Goal: Task Accomplishment & Management: Manage account settings

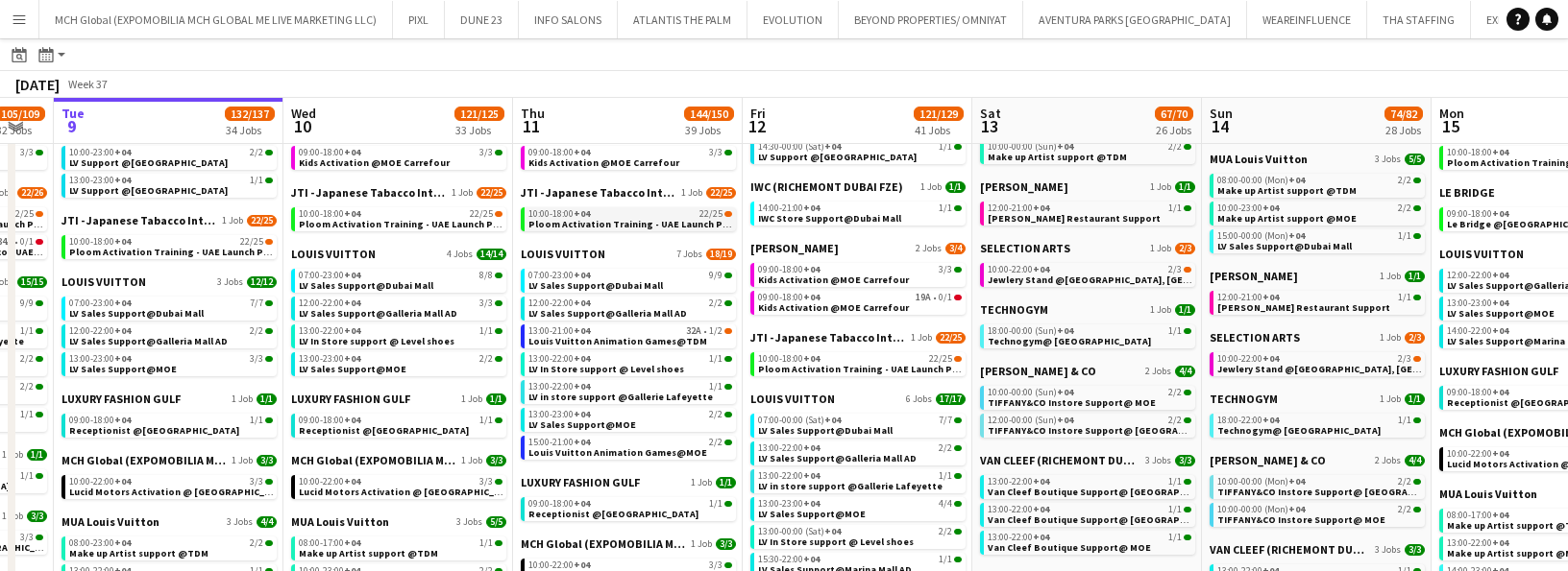
scroll to position [0, 407]
click at [554, 218] on span "Ploom Activation Training - UAE Launch Program" at bounding box center [641, 223] width 229 height 13
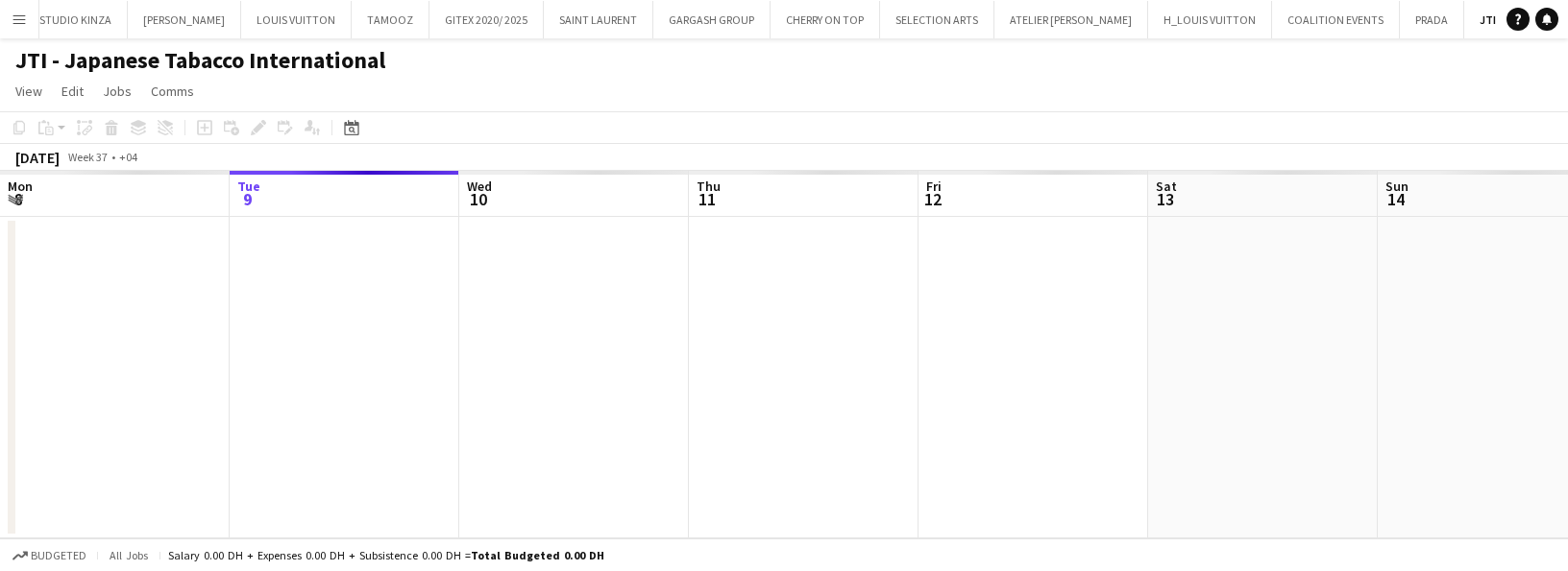
scroll to position [0, 661]
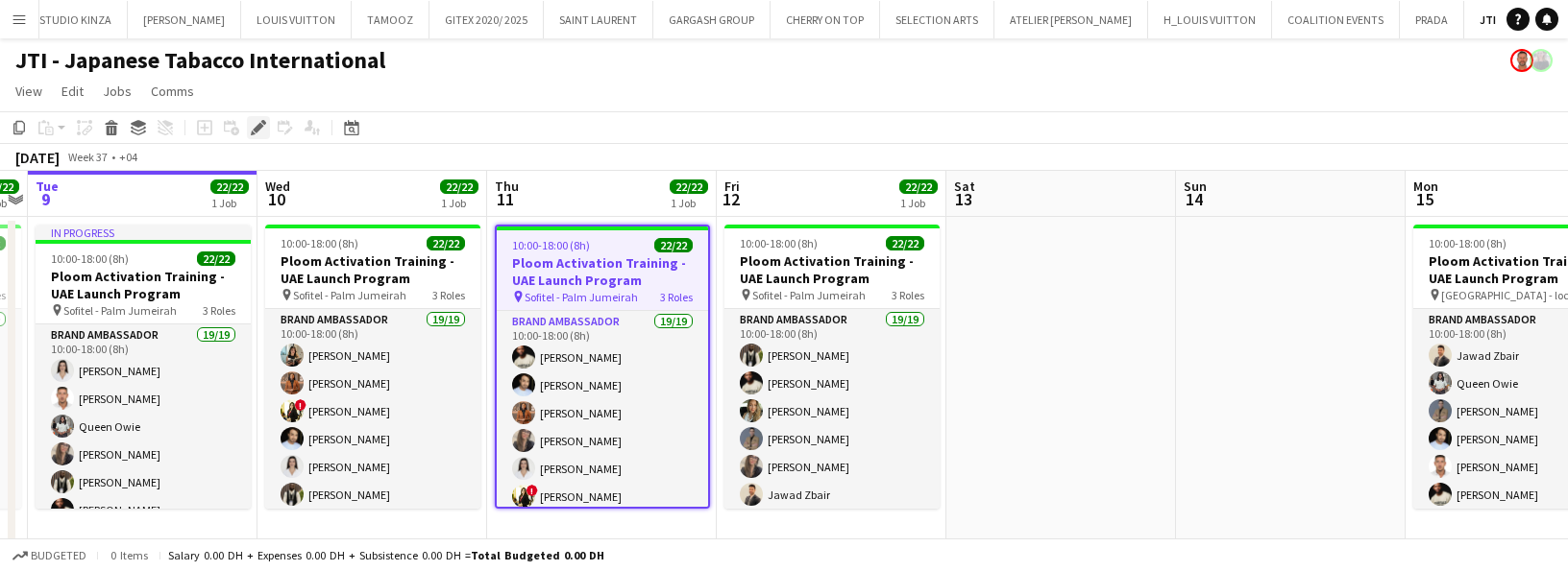
click at [256, 131] on icon at bounding box center [258, 128] width 11 height 11
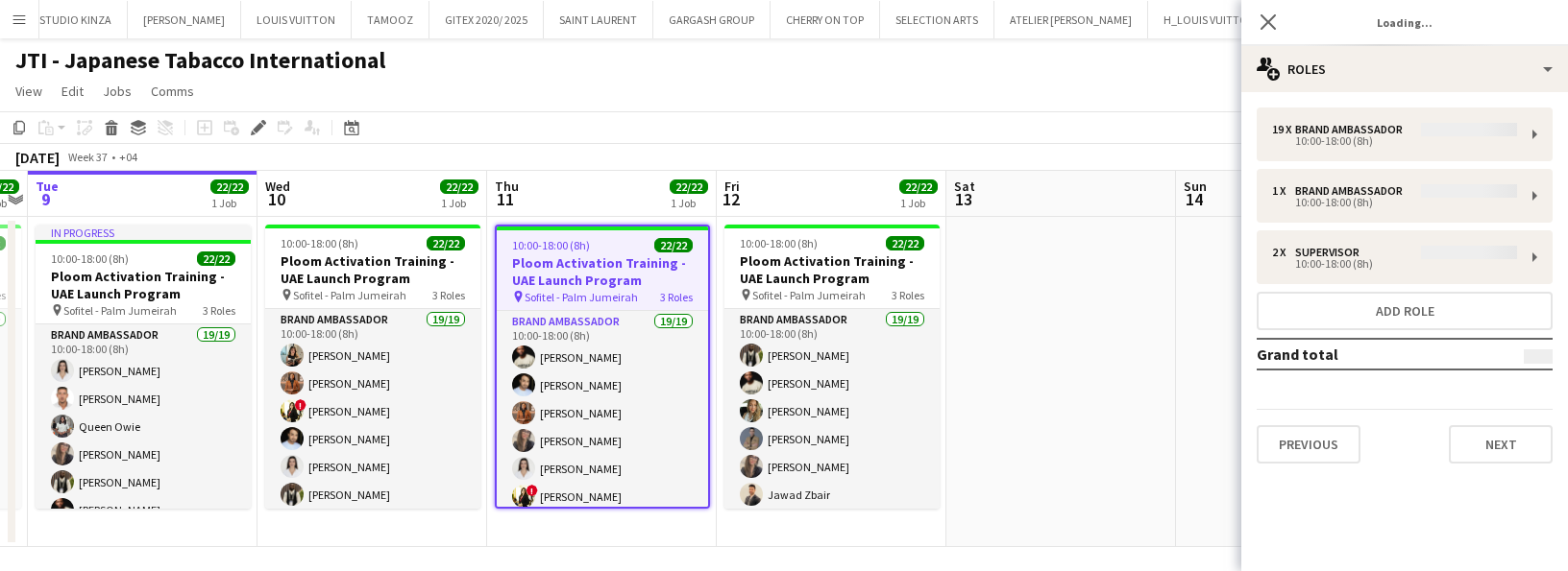
type input "*******"
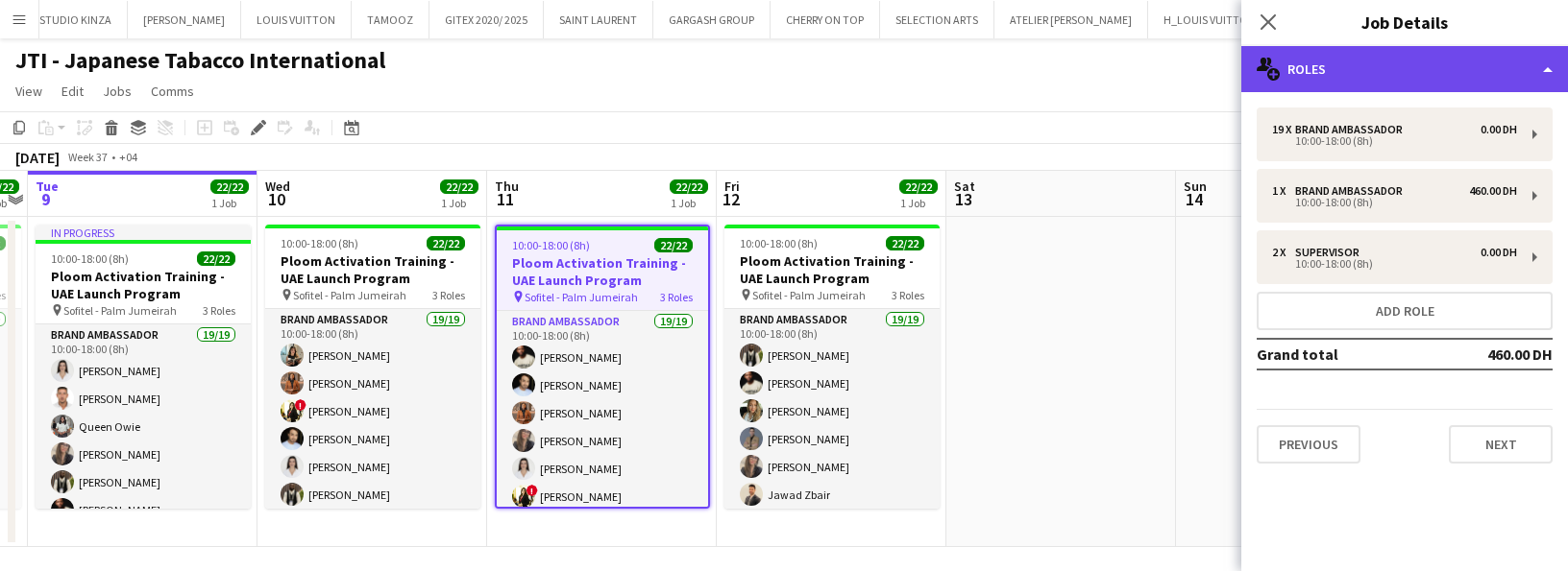
click at [1325, 74] on div "multiple-users-add Roles" at bounding box center [1405, 69] width 327 height 46
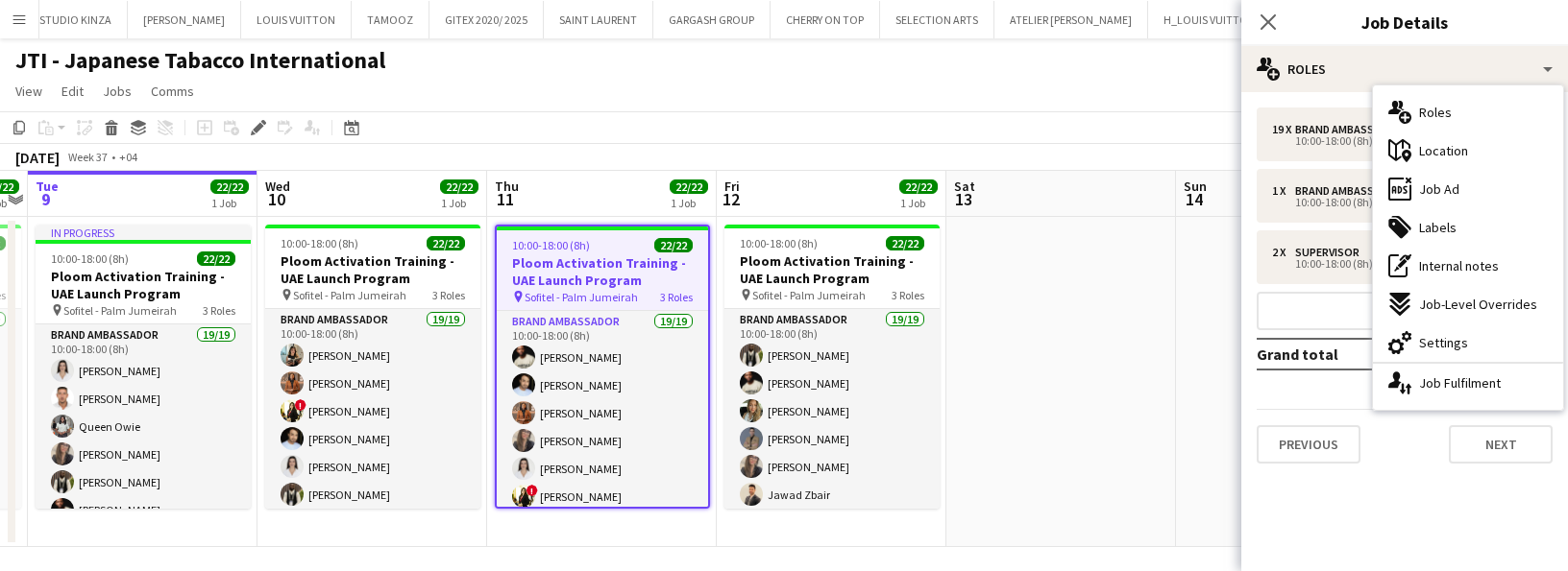
click at [1437, 338] on span "Settings" at bounding box center [1444, 343] width 49 height 18
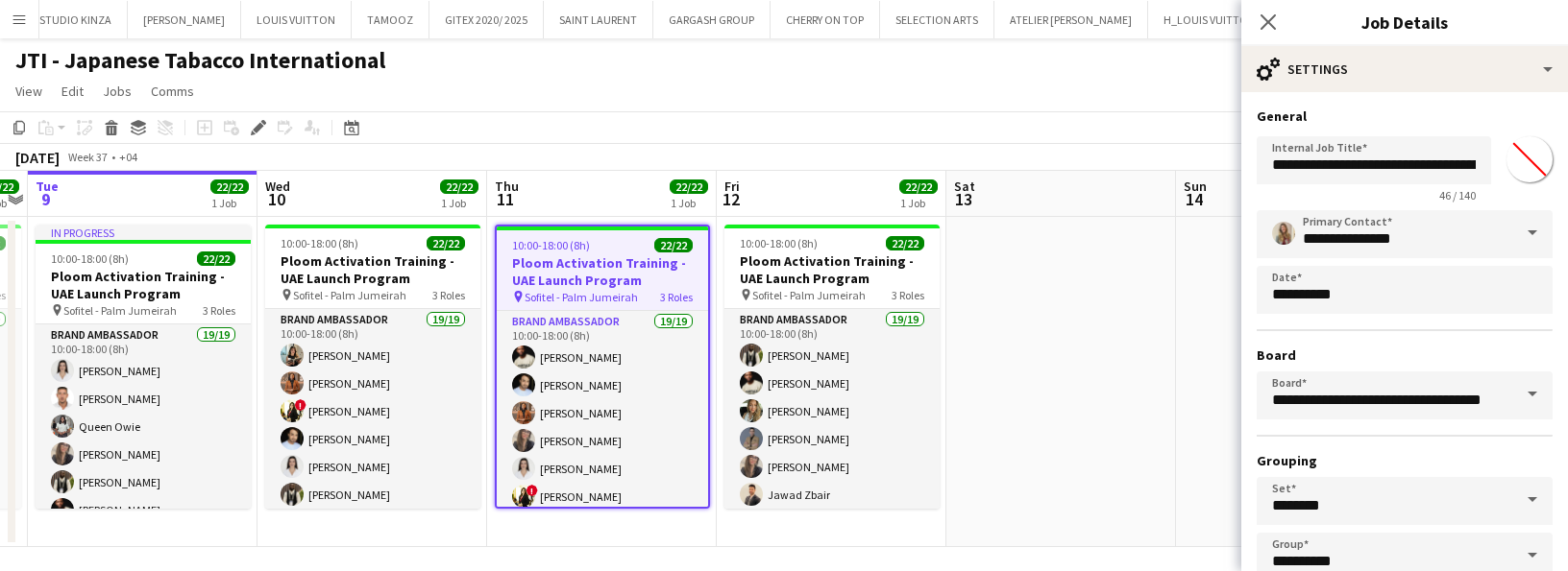
click at [1532, 234] on span at bounding box center [1532, 233] width 40 height 46
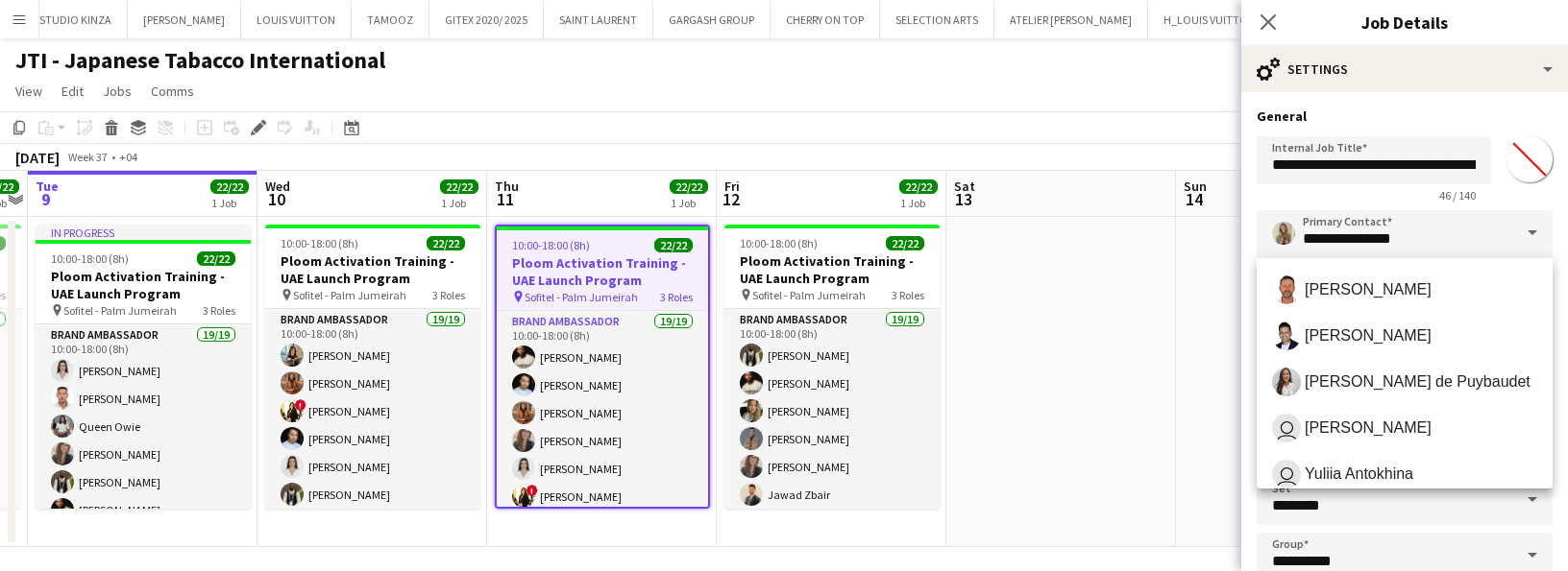
scroll to position [604, 0]
